Goal: Transaction & Acquisition: Purchase product/service

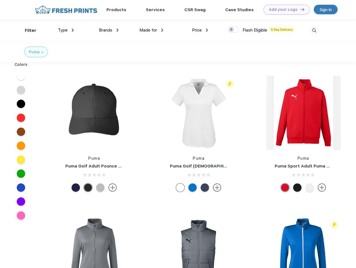
scroll to position [0, 0]
click at [284, 9] on link "Add your Logo Design Tool" at bounding box center [286, 10] width 46 height 10
click at [0, 0] on div "Design Tool" at bounding box center [0, 0] width 0 height 0
click at [300, 9] on link "Add your Logo Design Tool" at bounding box center [286, 10] width 46 height 10
click at [27, 30] on div "Filter" at bounding box center [30, 30] width 11 height 6
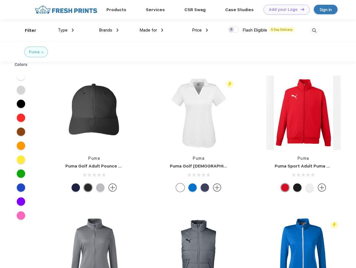
click at [66, 30] on span "Type" at bounding box center [63, 30] width 10 height 5
click at [109, 30] on span "Brands" at bounding box center [105, 30] width 13 height 5
click at [151, 30] on span "Made for" at bounding box center [148, 30] width 18 height 5
click at [200, 30] on span "Price" at bounding box center [197, 30] width 10 height 5
click at [233, 30] on div at bounding box center [233, 30] width 11 height 6
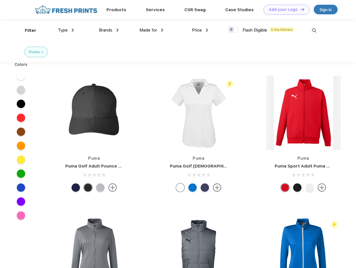
click at [232, 30] on input "checkbox" at bounding box center [230, 28] width 4 height 4
click at [314, 30] on img at bounding box center [313, 30] width 9 height 9
